Goal: Task Accomplishment & Management: Manage account settings

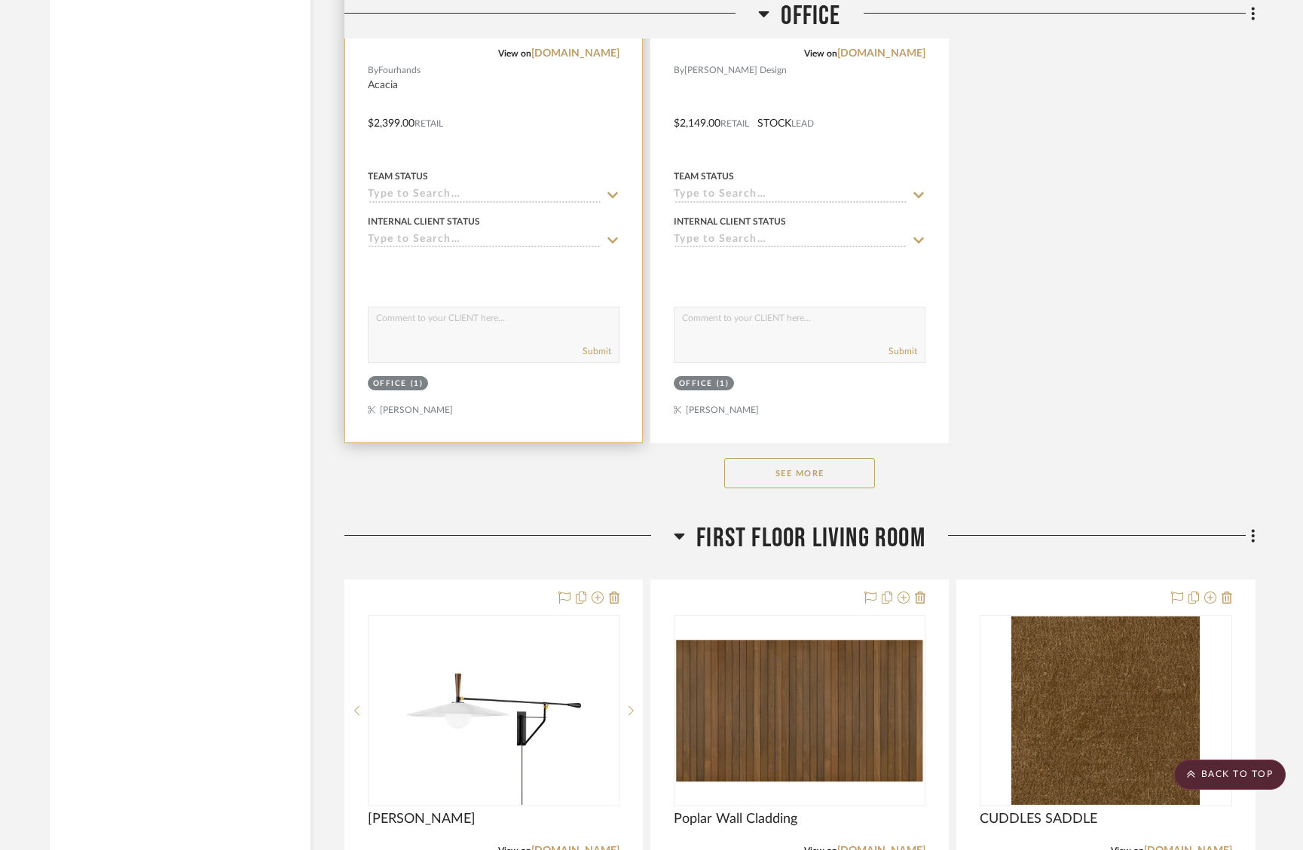
scroll to position [5504, 0]
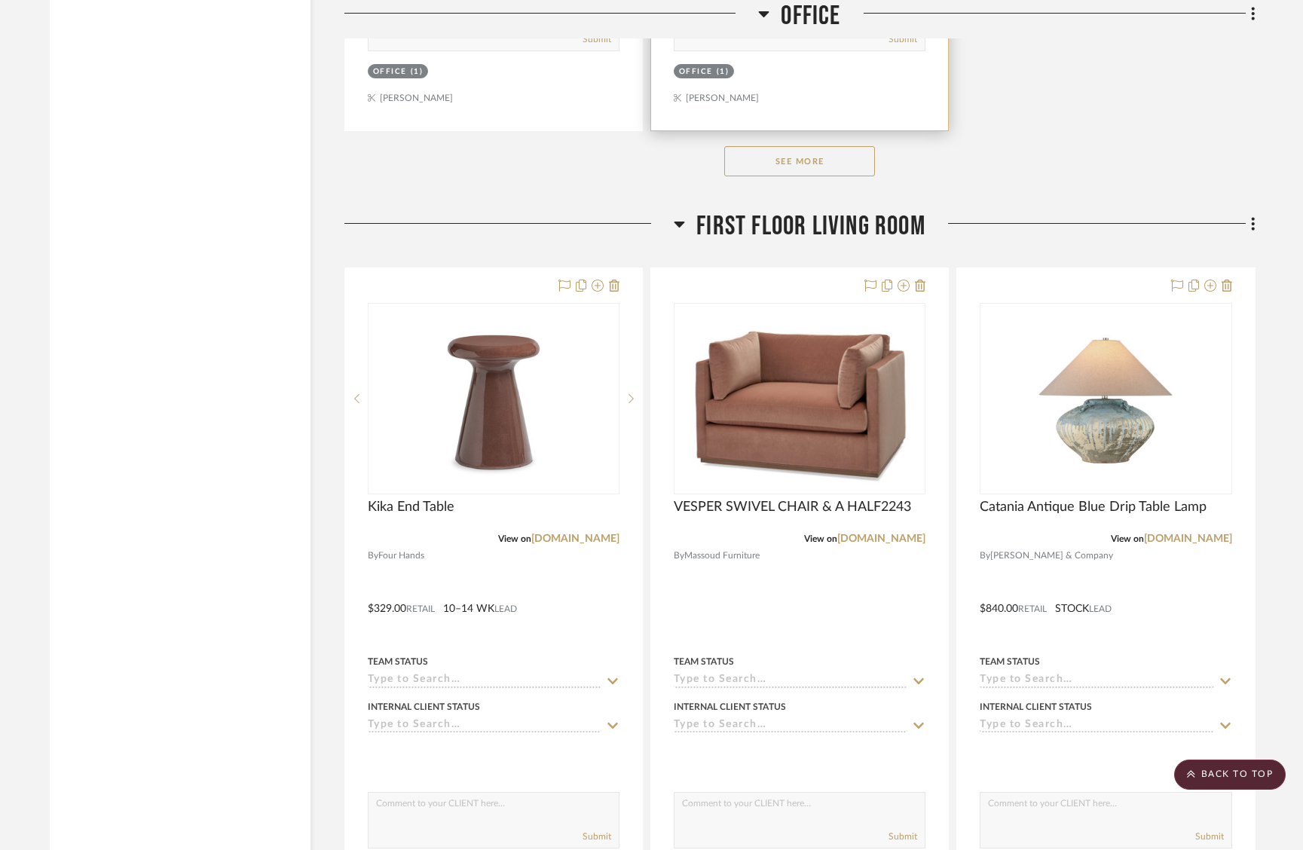
scroll to position [6630, 0]
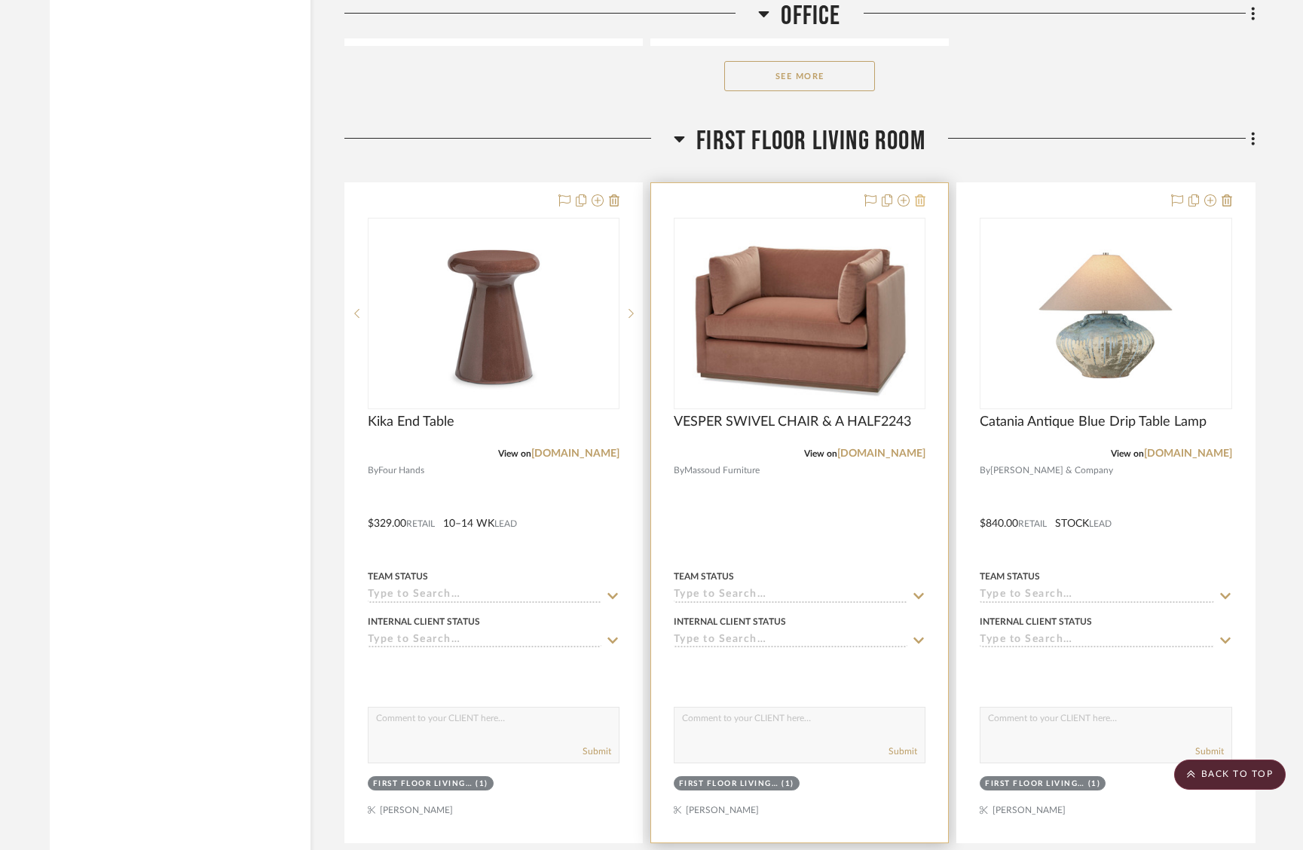
click at [921, 194] on icon at bounding box center [920, 200] width 11 height 12
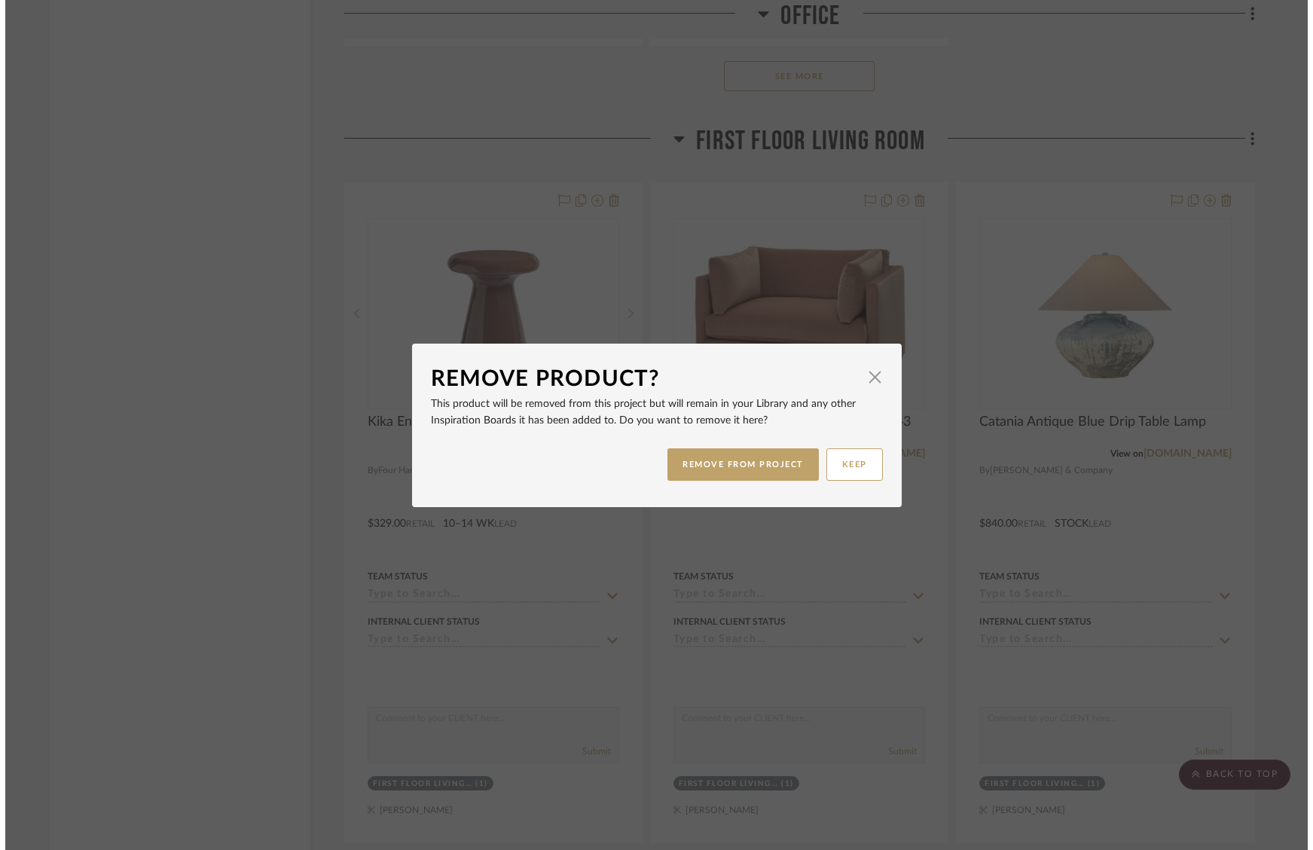
scroll to position [0, 0]
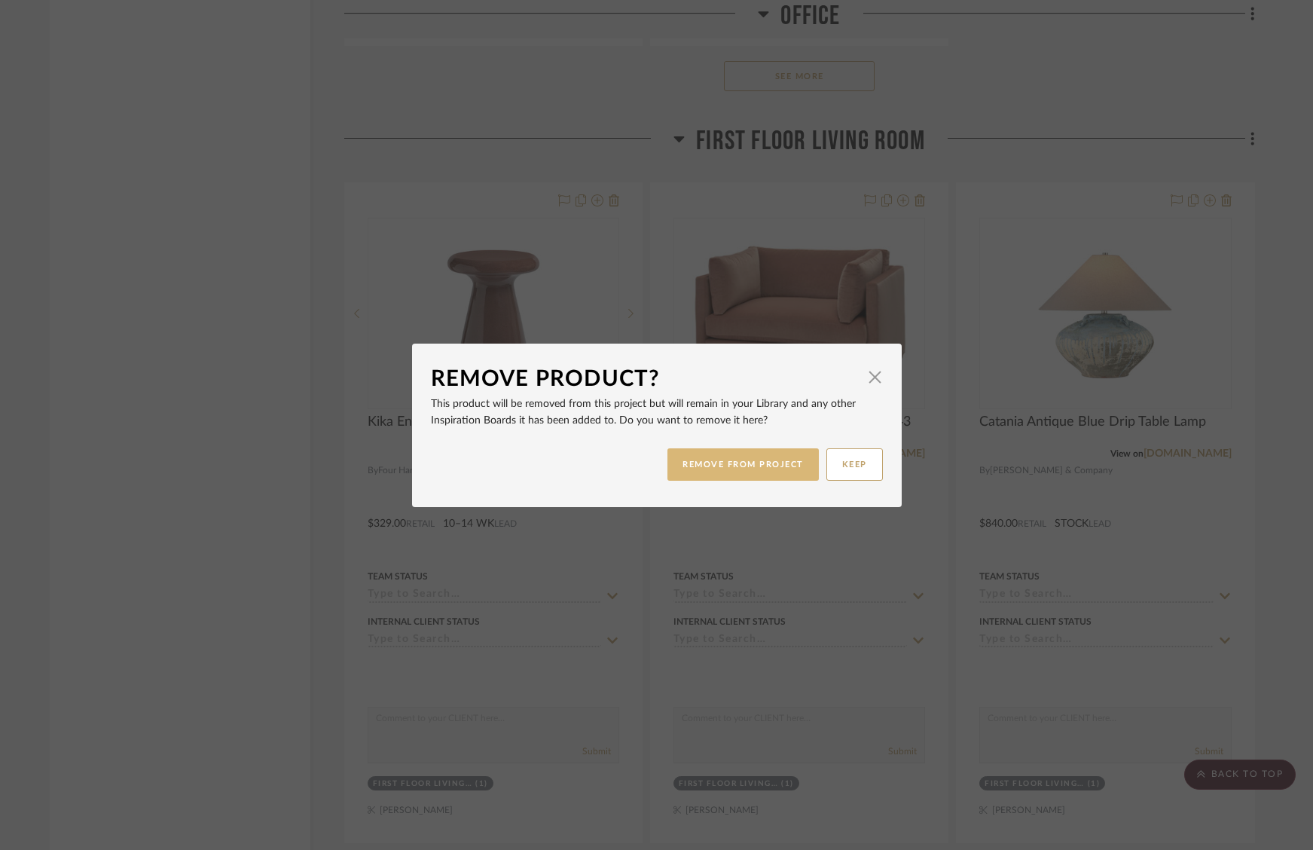
click at [722, 472] on button "REMOVE FROM PROJECT" at bounding box center [742, 464] width 151 height 32
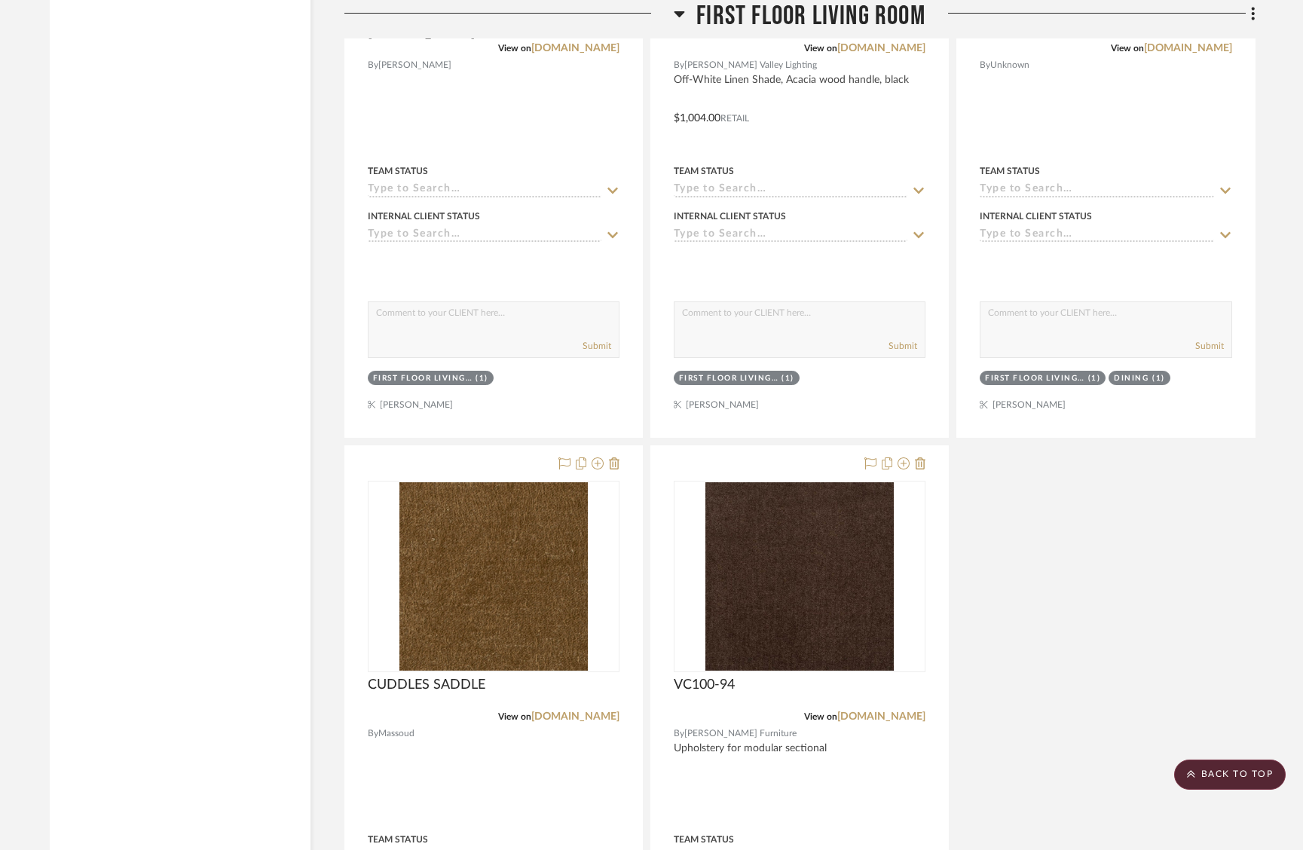
scroll to position [8023, 0]
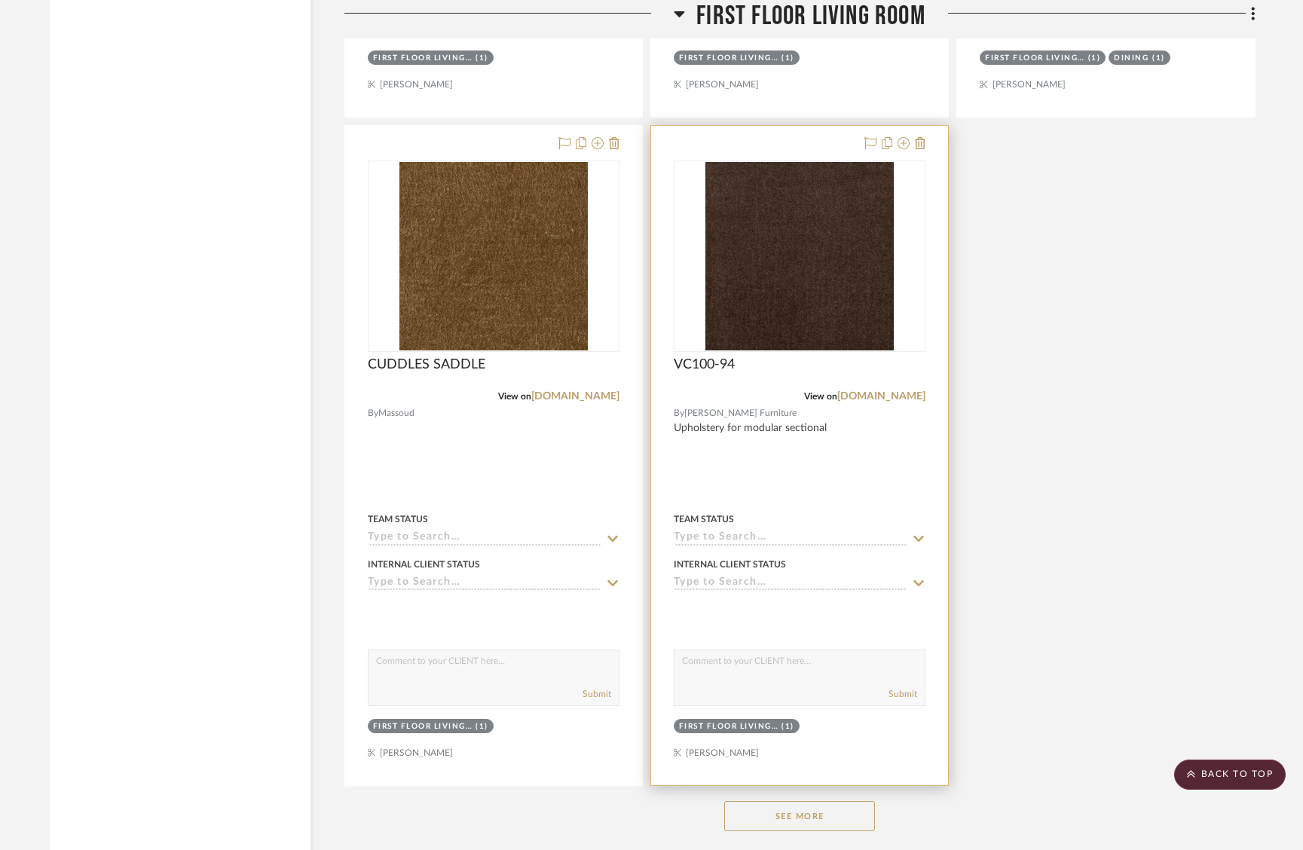
drag, startPoint x: 792, startPoint y: 798, endPoint x: 915, endPoint y: 732, distance: 140.2
click at [793, 801] on button "See More" at bounding box center [799, 816] width 151 height 30
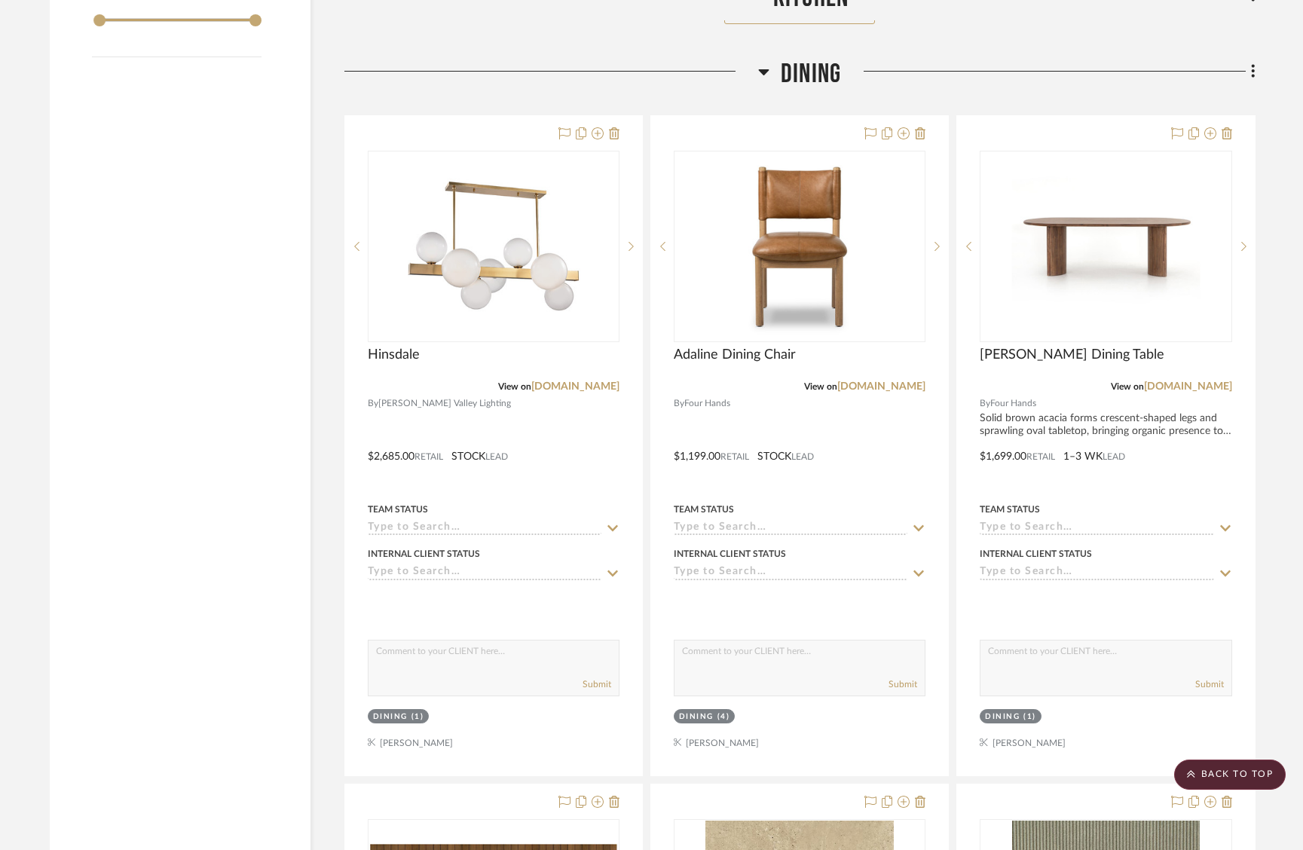
scroll to position [2432, 0]
